Goal: Transaction & Acquisition: Purchase product/service

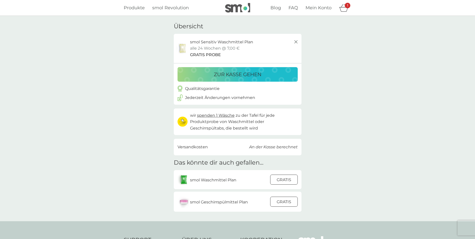
click at [242, 72] on p "zur Kasse gehen" at bounding box center [238, 74] width 48 height 8
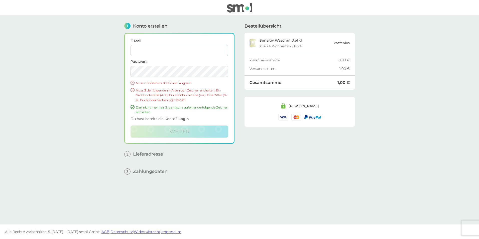
click at [149, 43] on span "E-Mail" at bounding box center [180, 47] width 98 height 17
click at [149, 50] on input "E-Mail" at bounding box center [180, 50] width 98 height 11
type input "[EMAIL_ADDRESS][DOMAIN_NAME]"
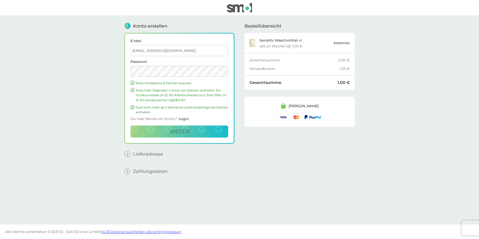
click at [131, 126] on button "weiter" at bounding box center [180, 132] width 98 height 12
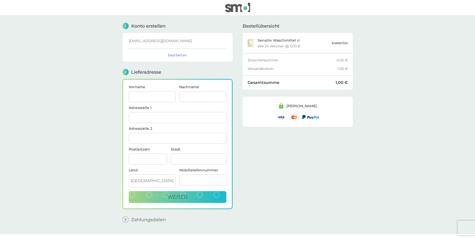
scroll to position [10, 0]
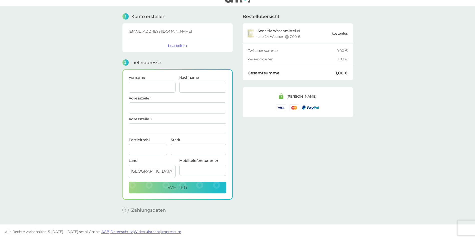
click at [151, 84] on input "Vorname" at bounding box center [152, 87] width 47 height 11
type input "[PERSON_NAME]"
type input "[STREET_ADDRESS]"
type input "66989 Höheischweiler"
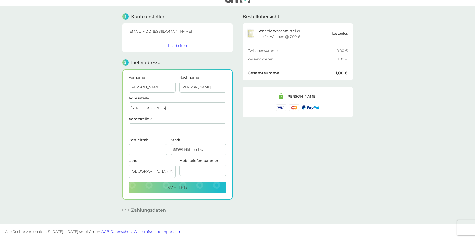
type input "66989"
type input "06331228134"
click at [377, 171] on main "1 Konto erstellen [EMAIL_ADDRESS][DOMAIN_NAME] bearbeiten 2 Lieferadresse Vorna…" at bounding box center [237, 115] width 475 height 218
click at [185, 150] on input "66989 Höheischweiler" at bounding box center [198, 149] width 55 height 11
type input "Höheischweiler"
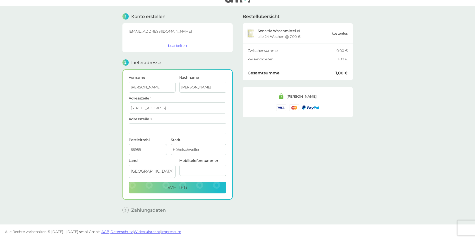
scroll to position [3, 0]
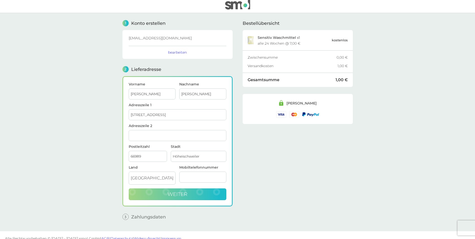
click at [172, 197] on button "weiter" at bounding box center [178, 194] width 98 height 12
